Goal: Obtain resource: Download file/media

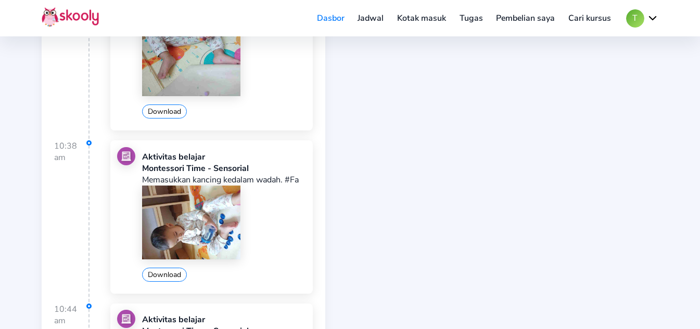
scroll to position [1405, 0]
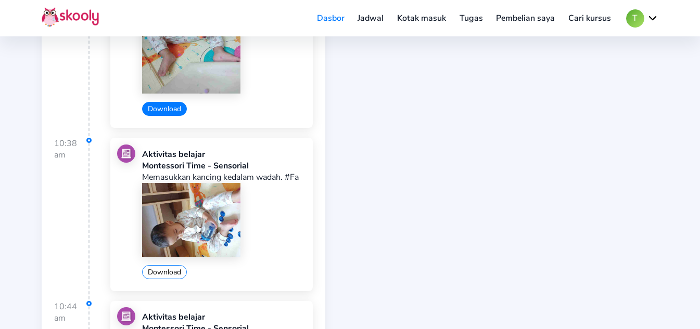
click at [168, 116] on button "Download" at bounding box center [164, 109] width 45 height 14
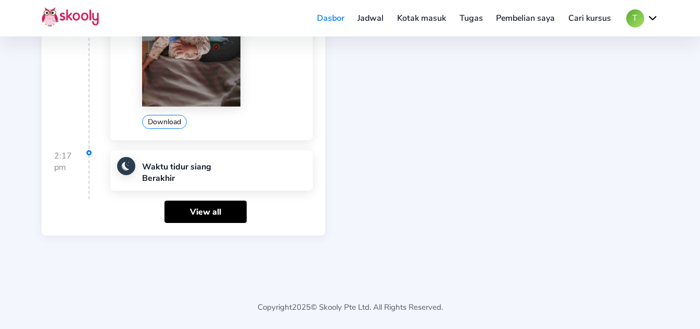
scroll to position [2451, 0]
click at [222, 211] on link "View all" at bounding box center [205, 212] width 82 height 22
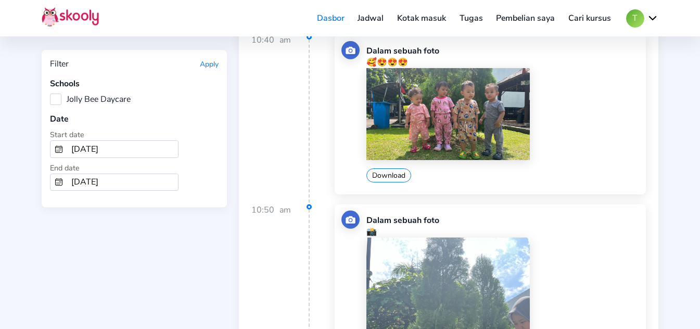
scroll to position [7805, 0]
click at [400, 174] on button "Download" at bounding box center [388, 175] width 45 height 14
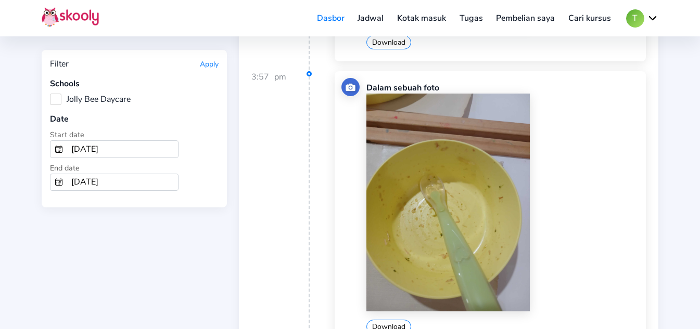
scroll to position [14781, 0]
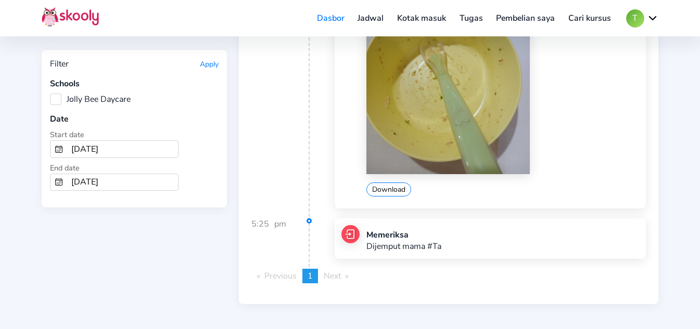
click at [139, 151] on input "[DATE]" at bounding box center [122, 149] width 111 height 17
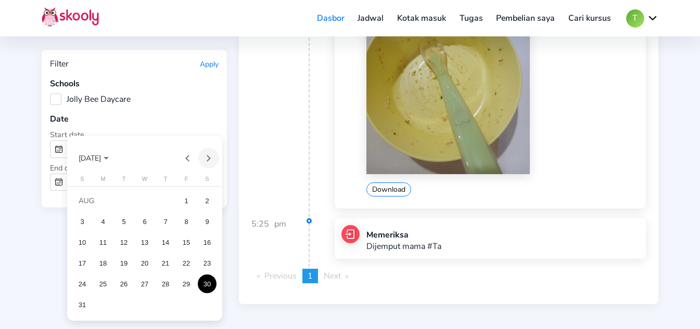
click at [206, 158] on button "Next month" at bounding box center [208, 158] width 21 height 21
click at [187, 113] on div at bounding box center [350, 164] width 700 height 329
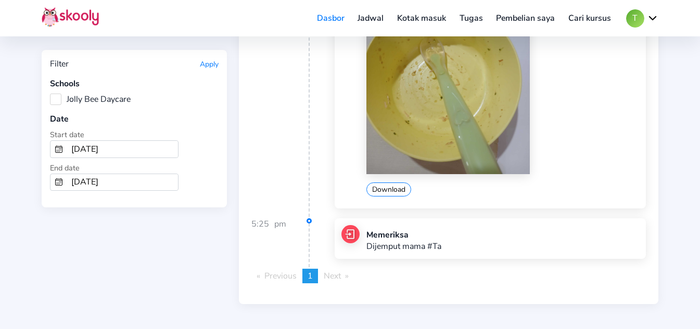
click at [143, 152] on input "[DATE]" at bounding box center [122, 149] width 111 height 17
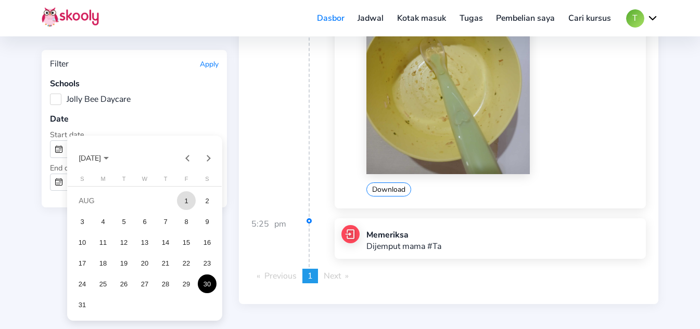
click at [184, 200] on div "1" at bounding box center [186, 200] width 19 height 19
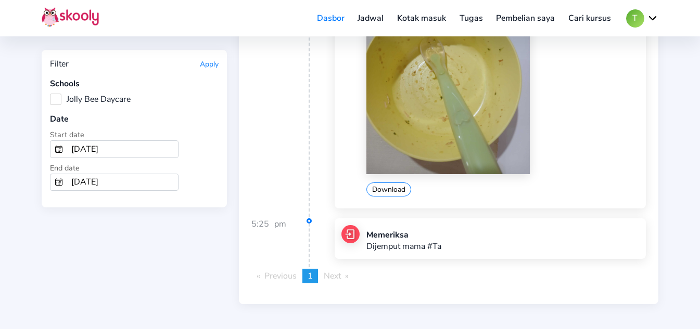
type input "[DATE]"
click at [155, 185] on input "[DATE]" at bounding box center [122, 182] width 111 height 17
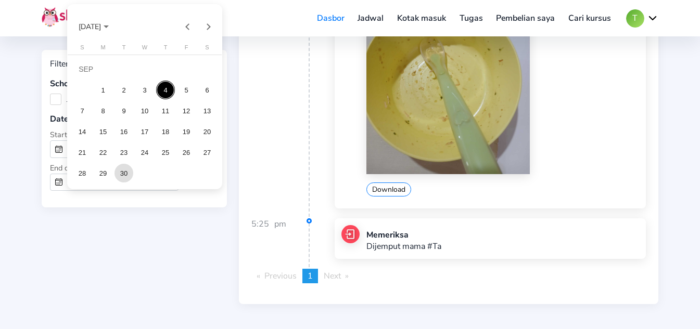
click at [130, 174] on div "30" at bounding box center [123, 173] width 19 height 19
click at [130, 174] on input "9/30/2025" at bounding box center [122, 182] width 111 height 17
click at [107, 88] on div "1" at bounding box center [103, 90] width 19 height 19
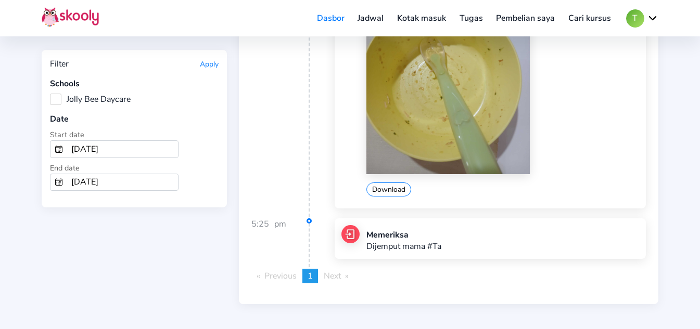
type input "9/1/2025"
click at [211, 63] on button "Apply" at bounding box center [209, 64] width 19 height 10
click at [50, 95] on label "Jolly Bee Daycare" at bounding box center [90, 99] width 81 height 11
click at [50, 94] on Daycare "Jolly Bee Daycare" at bounding box center [50, 94] width 0 height 0
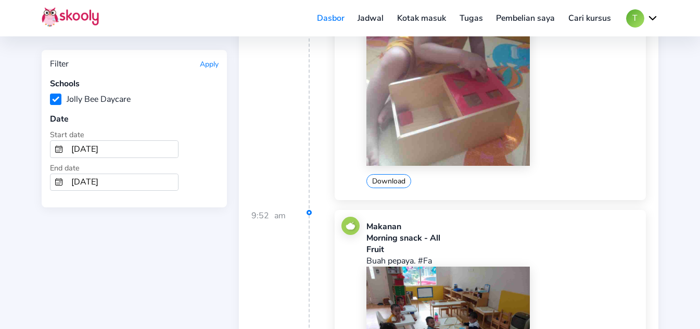
click at [210, 68] on button "Apply" at bounding box center [209, 64] width 19 height 10
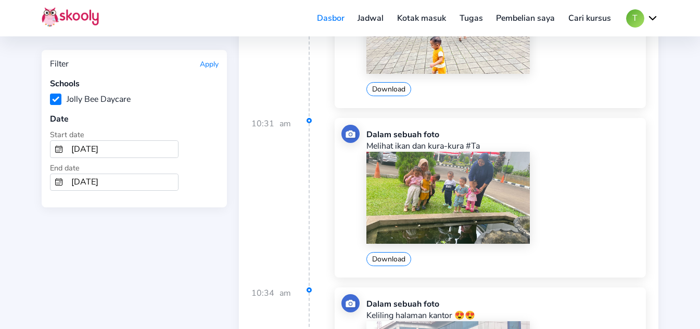
scroll to position [19675, 0]
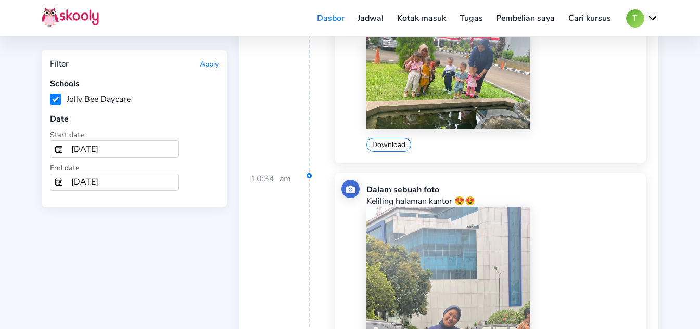
click at [149, 149] on input "[DATE]" at bounding box center [122, 149] width 111 height 17
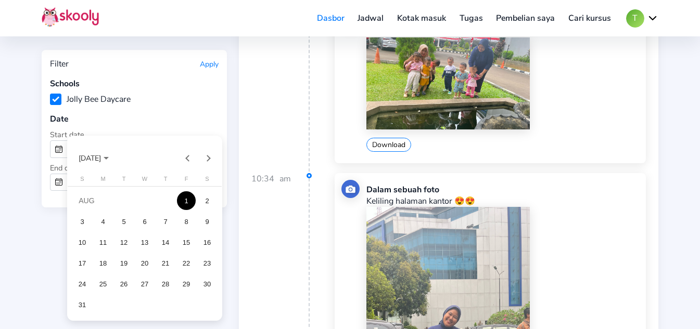
click at [189, 200] on div "1" at bounding box center [186, 200] width 19 height 19
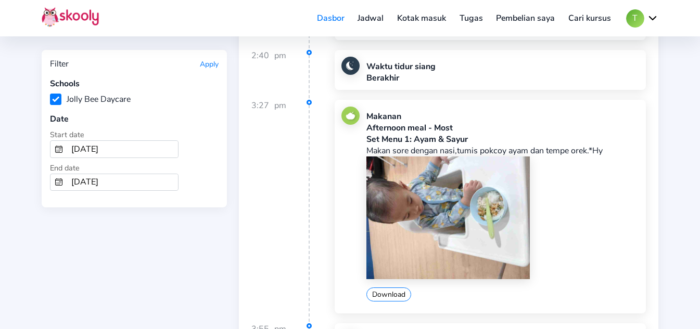
scroll to position [18479, 0]
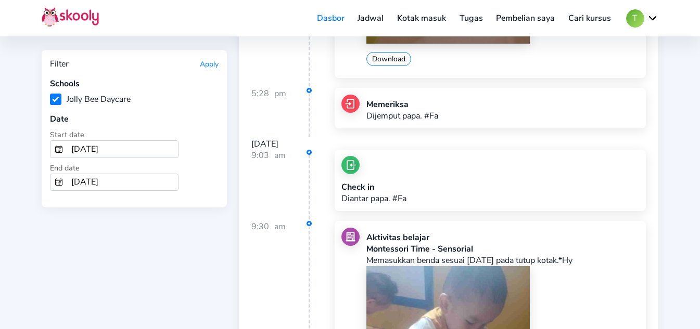
click at [202, 63] on button "Apply" at bounding box center [209, 64] width 19 height 10
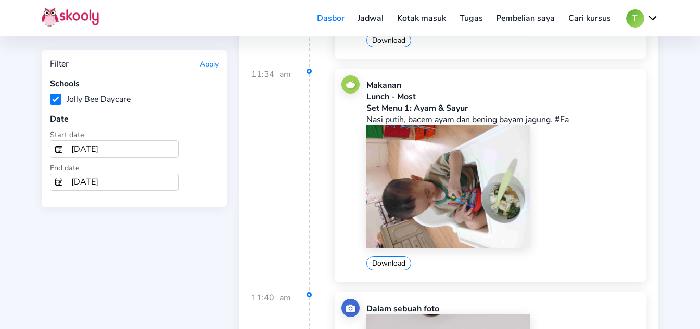
scroll to position [20359, 0]
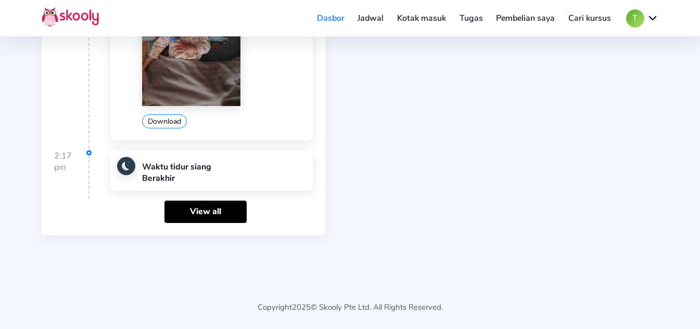
scroll to position [2451, 0]
click at [200, 213] on link "View all" at bounding box center [205, 212] width 82 height 22
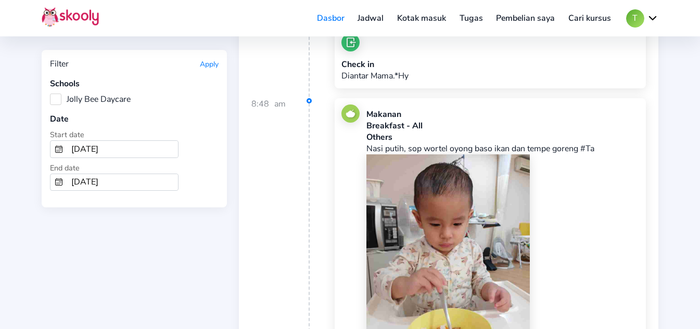
scroll to position [156, 0]
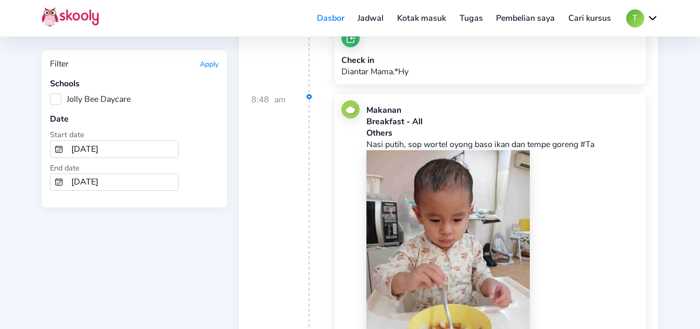
click at [134, 149] on input "[DATE]" at bounding box center [122, 149] width 111 height 17
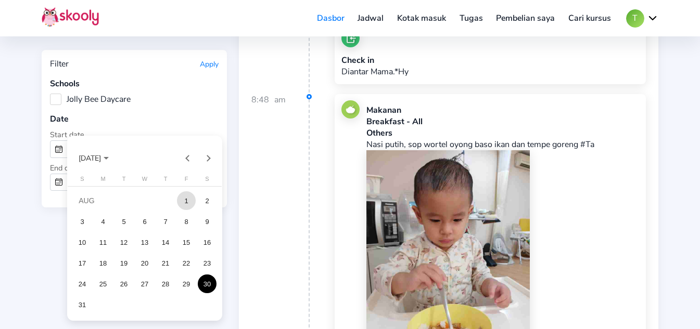
click at [186, 200] on div "1" at bounding box center [186, 200] width 19 height 19
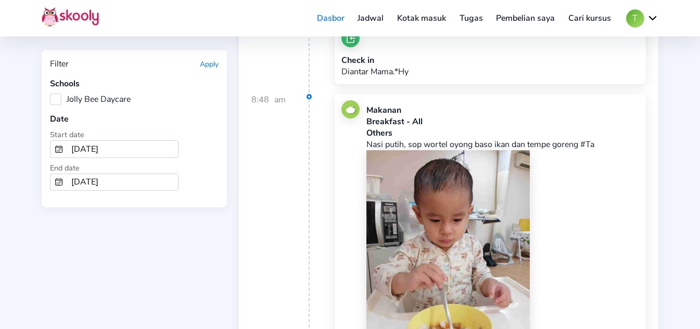
type input "[DATE]"
click at [118, 182] on input "[DATE]" at bounding box center [122, 182] width 111 height 17
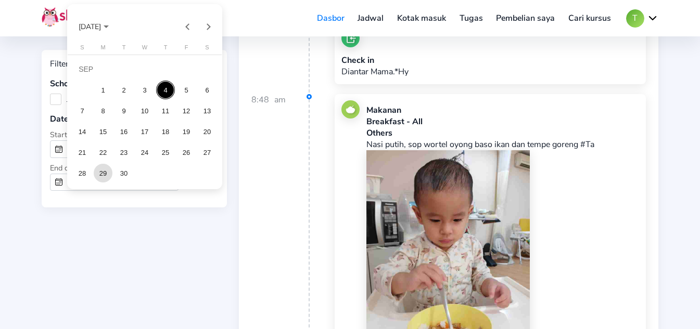
click at [108, 171] on div "29" at bounding box center [103, 173] width 19 height 19
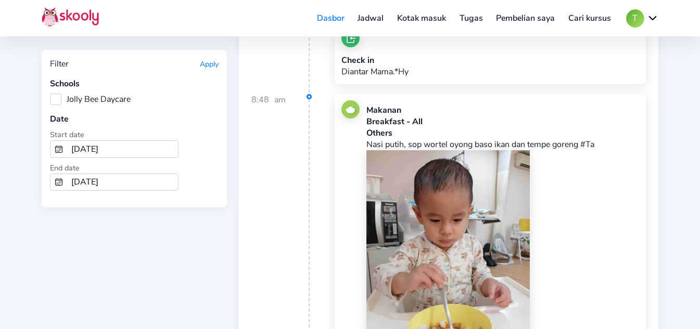
type input "[DATE]"
click at [215, 62] on button "Apply" at bounding box center [209, 64] width 19 height 10
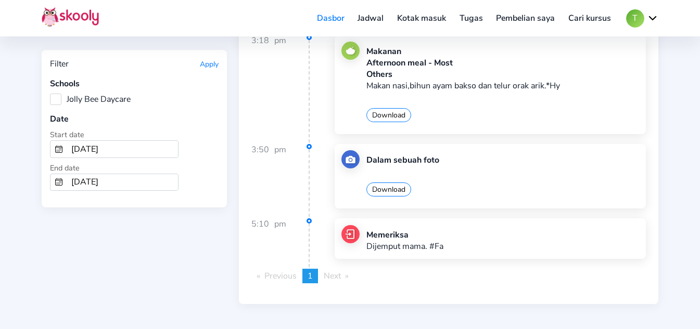
scroll to position [68295, 0]
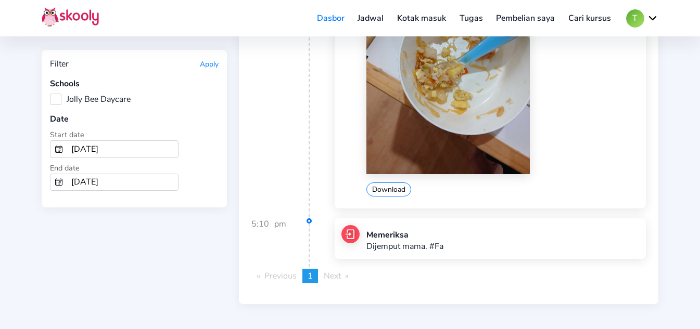
click at [121, 149] on input "[DATE]" at bounding box center [122, 149] width 111 height 17
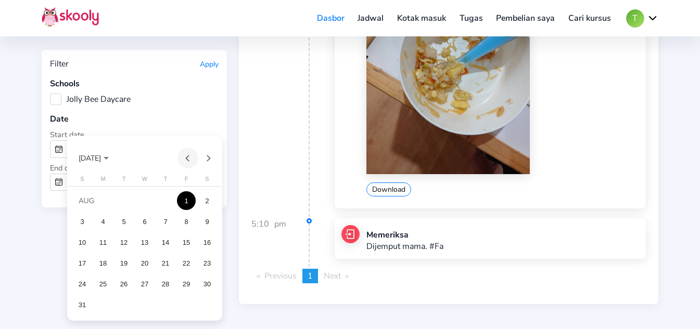
click at [191, 159] on button "Previous month" at bounding box center [187, 158] width 21 height 21
click at [132, 226] on div "1" at bounding box center [123, 221] width 19 height 19
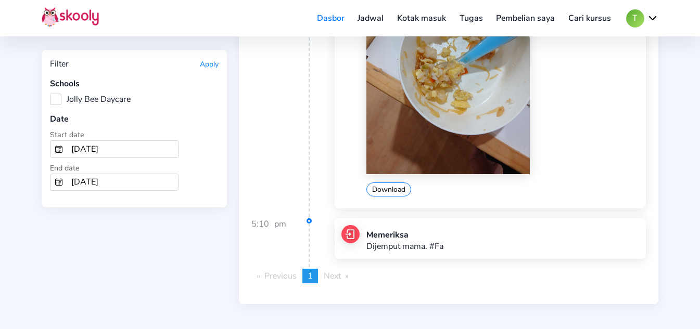
type input "[DATE]"
click at [121, 184] on input "[DATE]" at bounding box center [122, 182] width 111 height 17
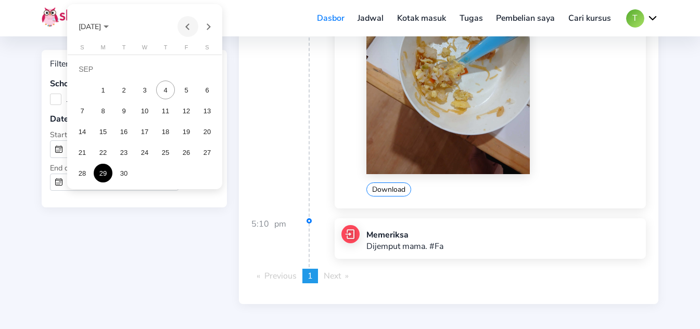
click at [189, 25] on button "Previous month" at bounding box center [187, 26] width 21 height 21
click at [167, 173] on div "31" at bounding box center [165, 173] width 19 height 19
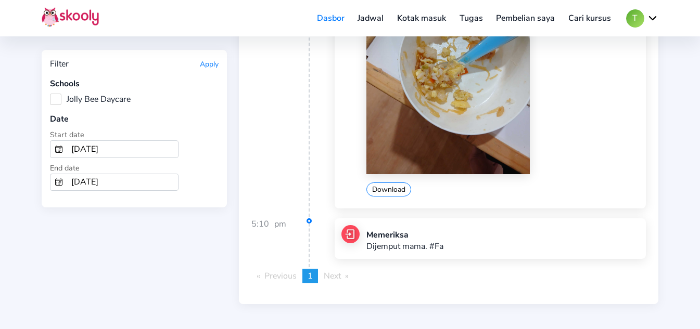
type input "[DATE]"
click at [207, 63] on button "Apply" at bounding box center [209, 64] width 19 height 10
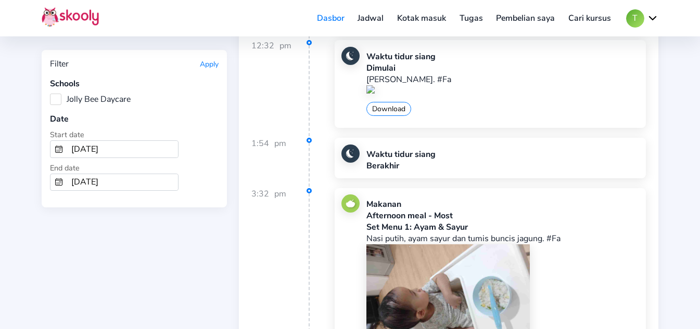
click at [208, 62] on button "Apply" at bounding box center [209, 64] width 19 height 10
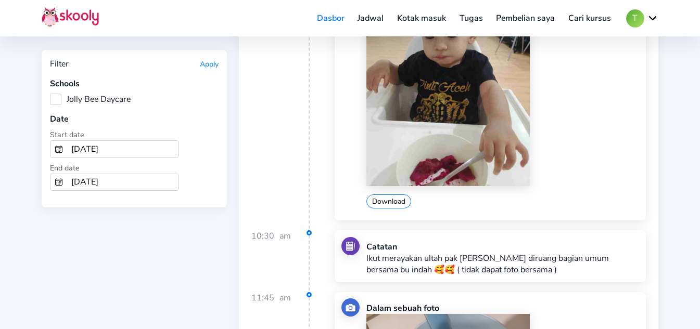
scroll to position [31877, 0]
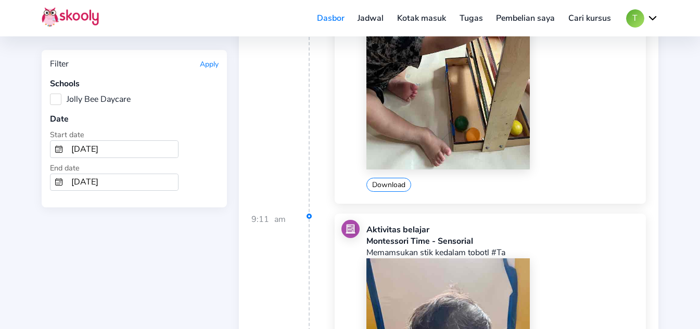
scroll to position [65561, 0]
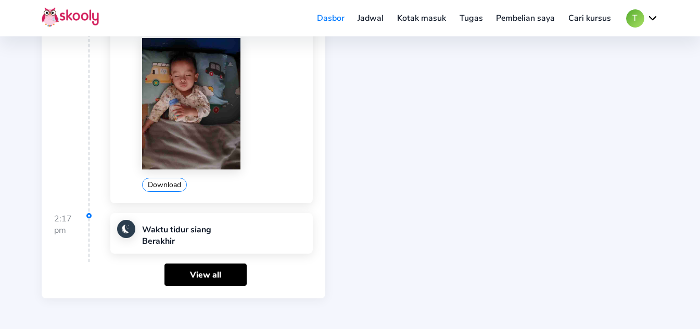
scroll to position [2347, 0]
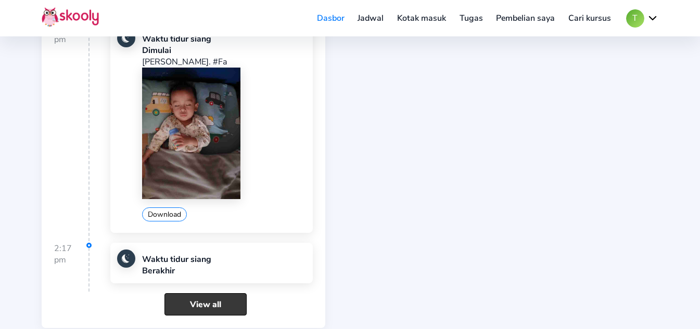
click at [223, 311] on link "View all" at bounding box center [205, 304] width 82 height 22
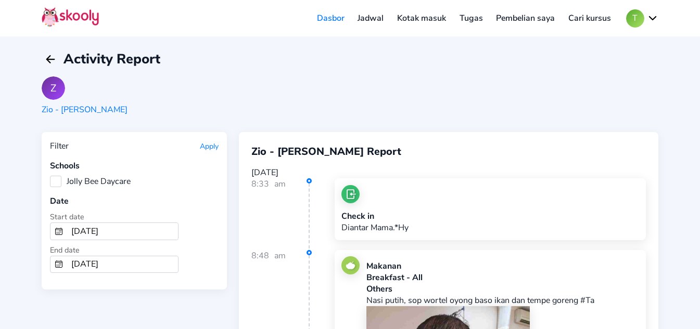
click at [49, 175] on div "Filter Apply Schools Jolly Bee Daycare Date Start date 8/30/2025 End date 9/4/2…" at bounding box center [134, 211] width 185 height 158
click at [54, 183] on label "Jolly Bee Daycare" at bounding box center [90, 181] width 81 height 11
click at [50, 176] on Daycare "Jolly Bee Daycare" at bounding box center [50, 176] width 0 height 0
click at [136, 242] on div "Date Start date 8/30/2025 End date 9/4/2025" at bounding box center [134, 235] width 169 height 78
click at [134, 234] on input "[DATE]" at bounding box center [122, 231] width 111 height 17
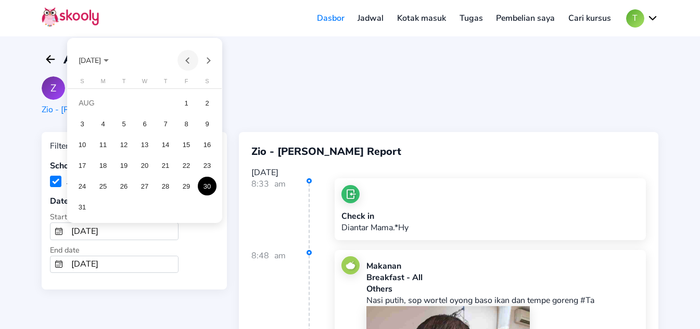
click at [189, 59] on button "Previous month" at bounding box center [187, 60] width 21 height 21
click at [209, 60] on button "Next month" at bounding box center [208, 60] width 21 height 21
click at [129, 125] on div "1" at bounding box center [123, 123] width 19 height 19
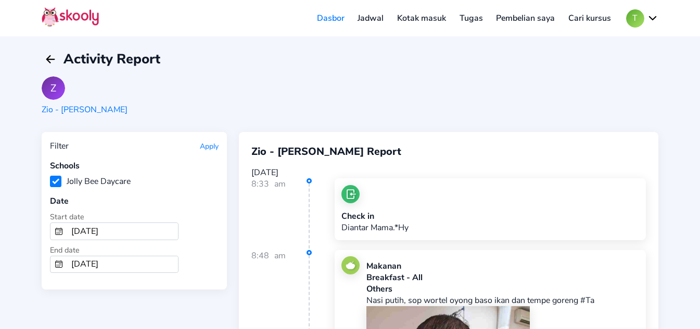
type input "[DATE]"
click at [125, 270] on input "[DATE]" at bounding box center [122, 265] width 111 height 17
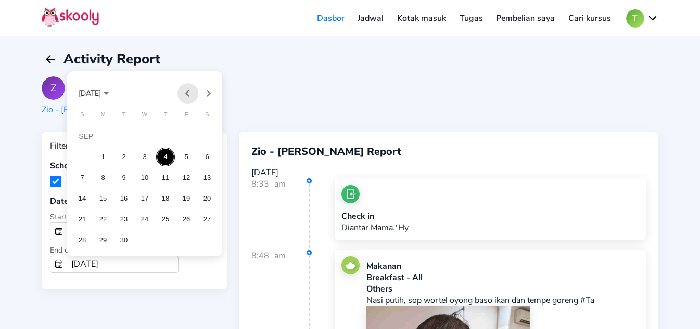
click at [185, 93] on button "Previous month" at bounding box center [187, 93] width 21 height 21
click at [189, 97] on button "Previous month" at bounding box center [187, 93] width 21 height 21
click at [163, 240] on div "31" at bounding box center [165, 240] width 19 height 19
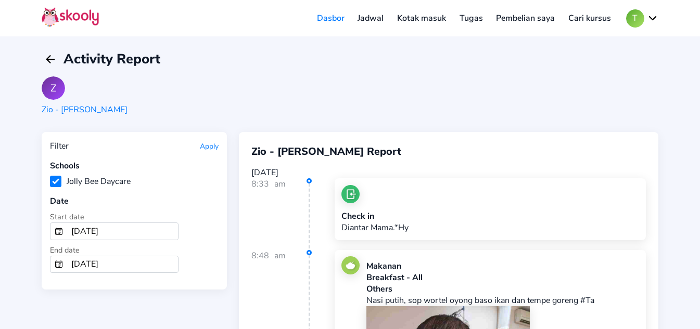
type input "[DATE]"
click at [207, 145] on button "Apply" at bounding box center [209, 147] width 19 height 10
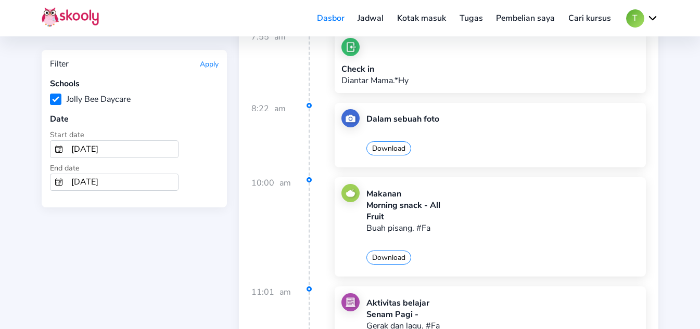
scroll to position [25391, 0]
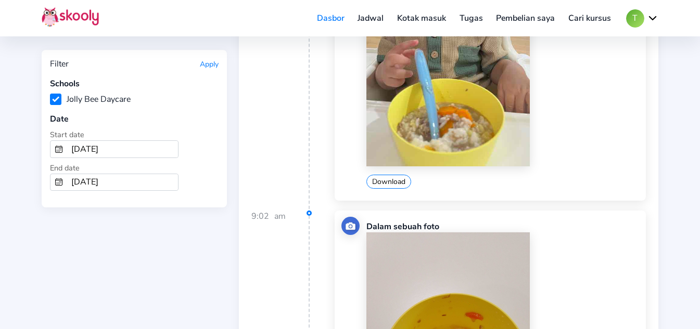
click at [63, 21] on img at bounding box center [70, 17] width 57 height 20
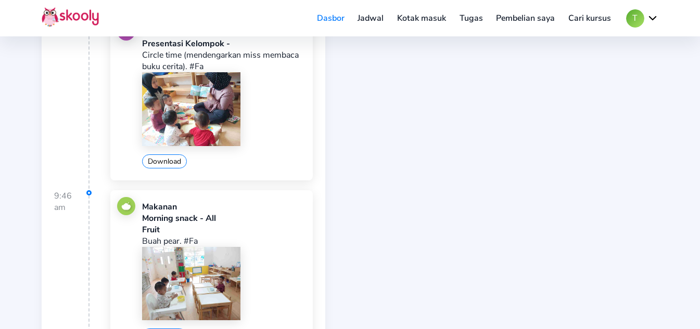
scroll to position [630, 0]
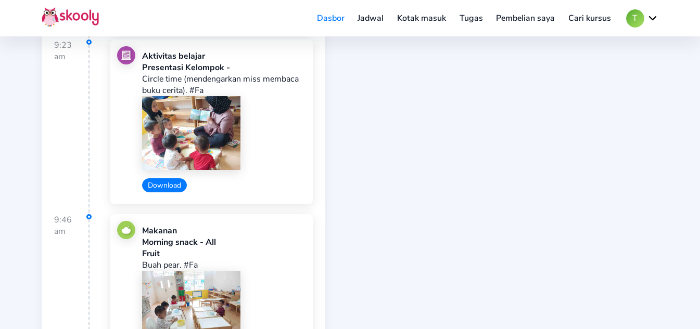
click at [169, 181] on button "Download" at bounding box center [164, 185] width 45 height 14
